Goal: Subscribe to service/newsletter

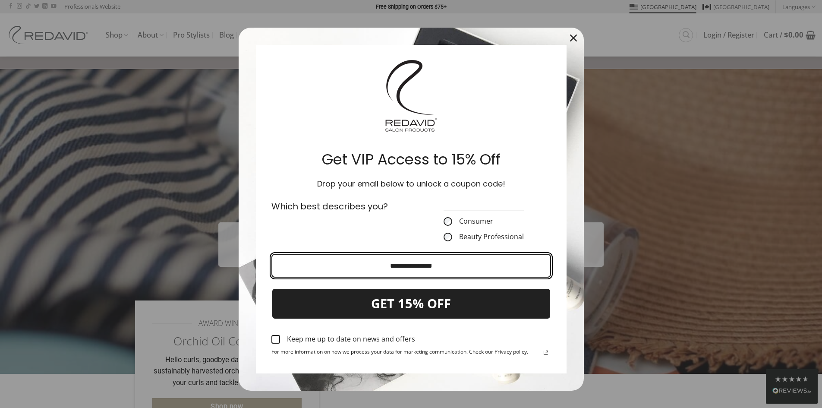
click at [393, 265] on input "Email field" at bounding box center [411, 266] width 280 height 24
type input "**********"
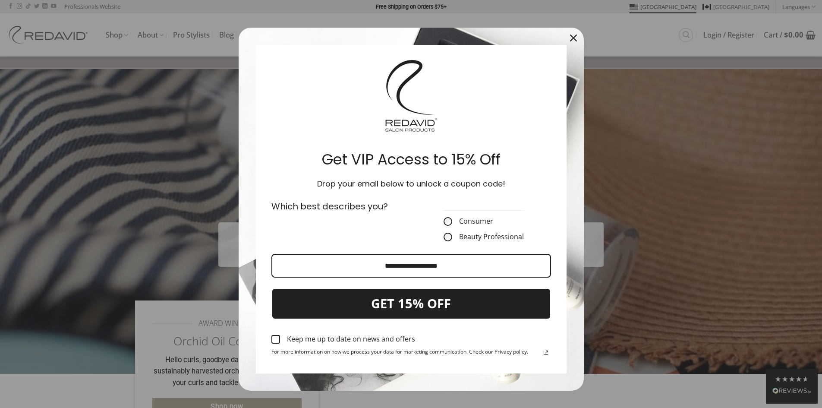
click at [277, 336] on label "Keep me up to date on news and offers" at bounding box center [411, 339] width 280 height 19
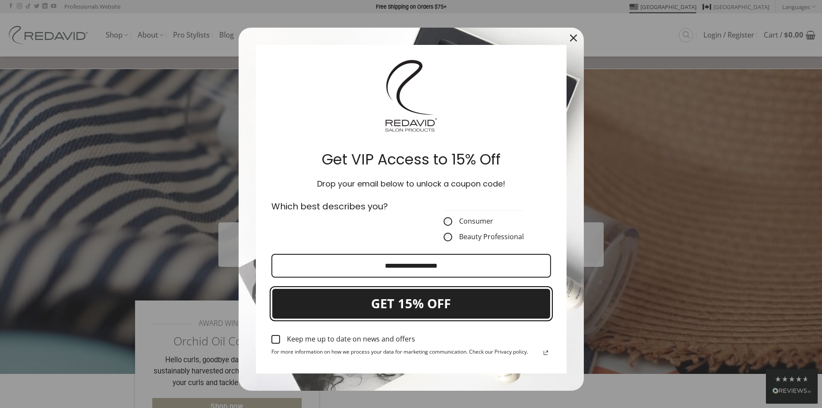
click at [332, 311] on button "GET 15% OFF" at bounding box center [411, 304] width 280 height 32
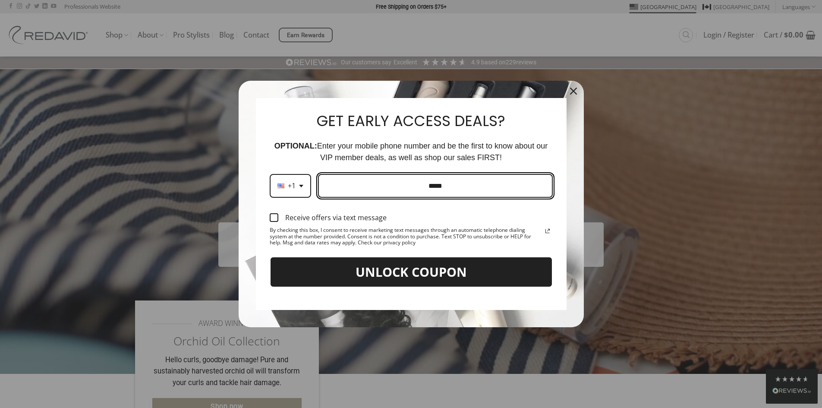
click at [407, 186] on input "Phone number field" at bounding box center [435, 186] width 235 height 24
type input "**********"
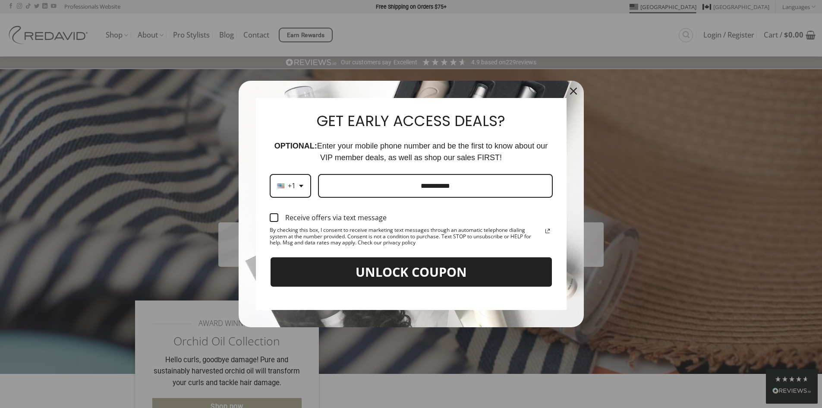
click at [272, 218] on div "Marketing offer form" at bounding box center [274, 217] width 9 height 9
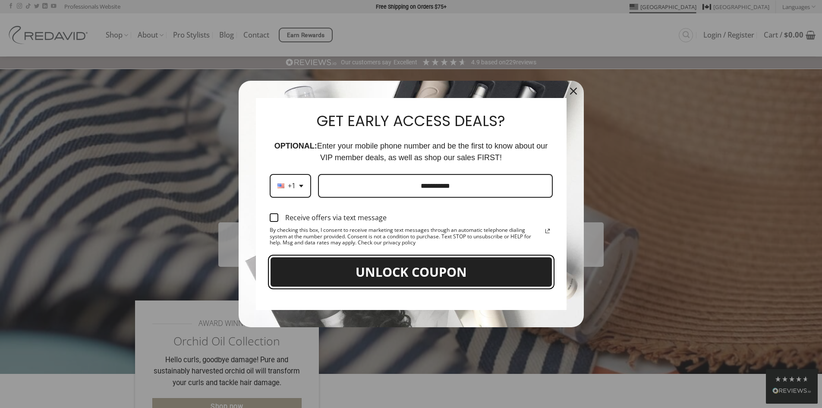
click at [306, 273] on button "UNLOCK COUPON" at bounding box center [411, 272] width 283 height 32
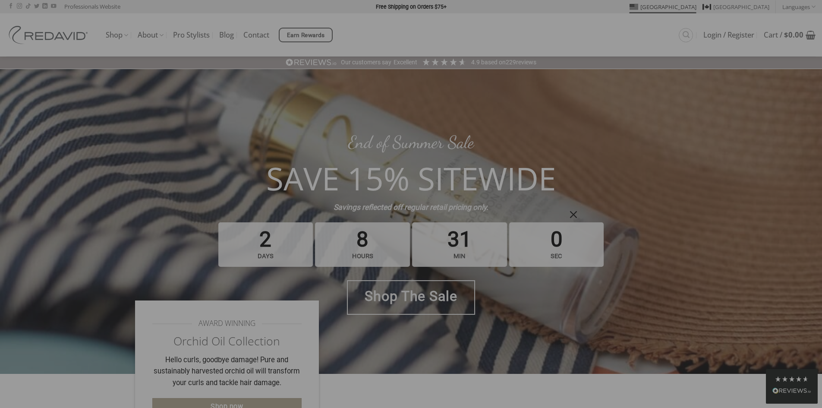
click at [407, 211] on icon "close icon" at bounding box center [573, 214] width 7 height 7
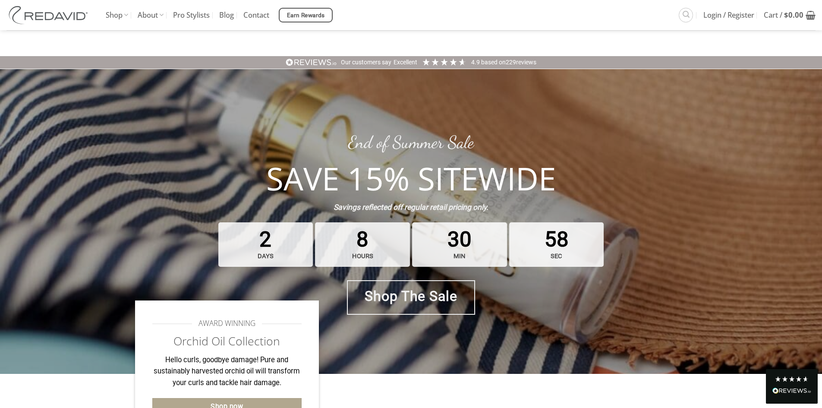
scroll to position [3298, 0]
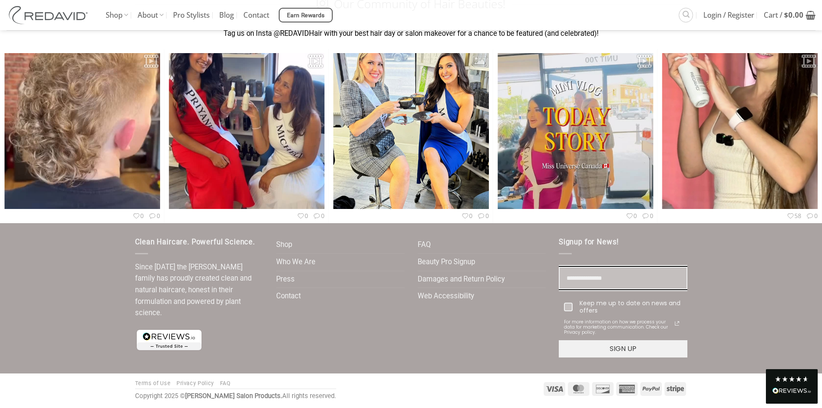
click at [407, 280] on input "Email field" at bounding box center [623, 278] width 129 height 23
type input "**********"
click at [407, 307] on div at bounding box center [568, 307] width 9 height 9
drag, startPoint x: 577, startPoint y: 349, endPoint x: 591, endPoint y: 358, distance: 16.5
click at [407, 349] on button "SIGN UP" at bounding box center [623, 348] width 129 height 17
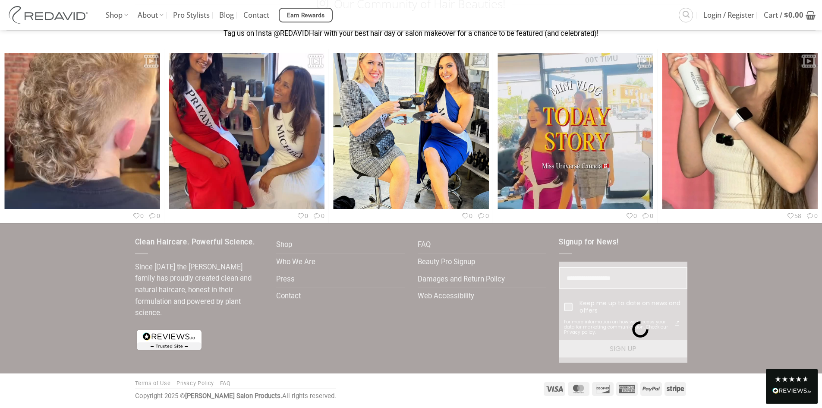
scroll to position [3276, 0]
